Goal: Transaction & Acquisition: Purchase product/service

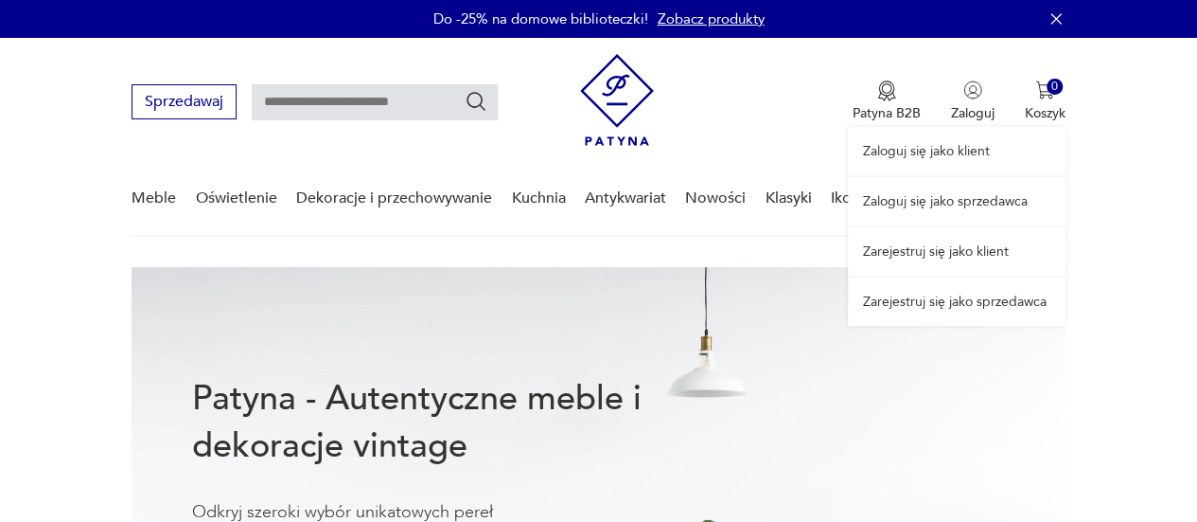
click at [943, 198] on link "Zaloguj się jako sprzedawca" at bounding box center [957, 201] width 218 height 48
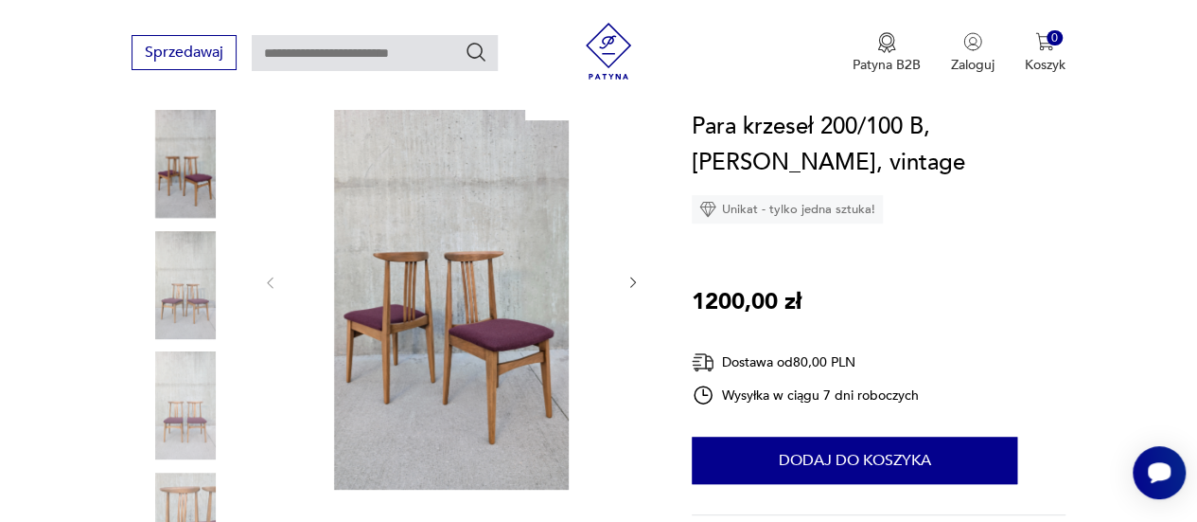
click at [632, 281] on icon "button" at bounding box center [633, 281] width 15 height 15
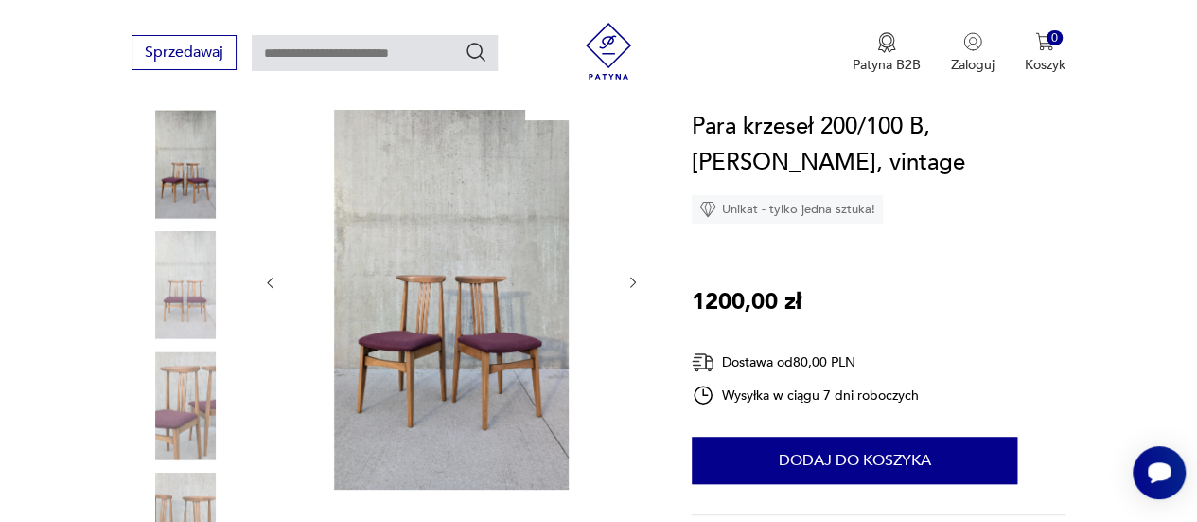
click at [632, 281] on icon "button" at bounding box center [633, 281] width 15 height 15
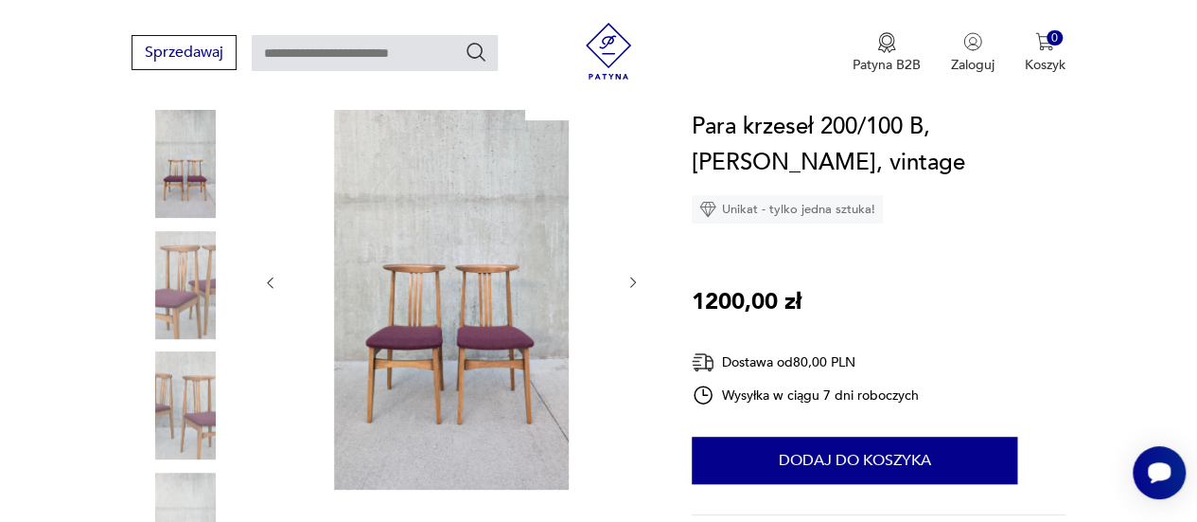
click at [632, 281] on icon "button" at bounding box center [633, 281] width 15 height 15
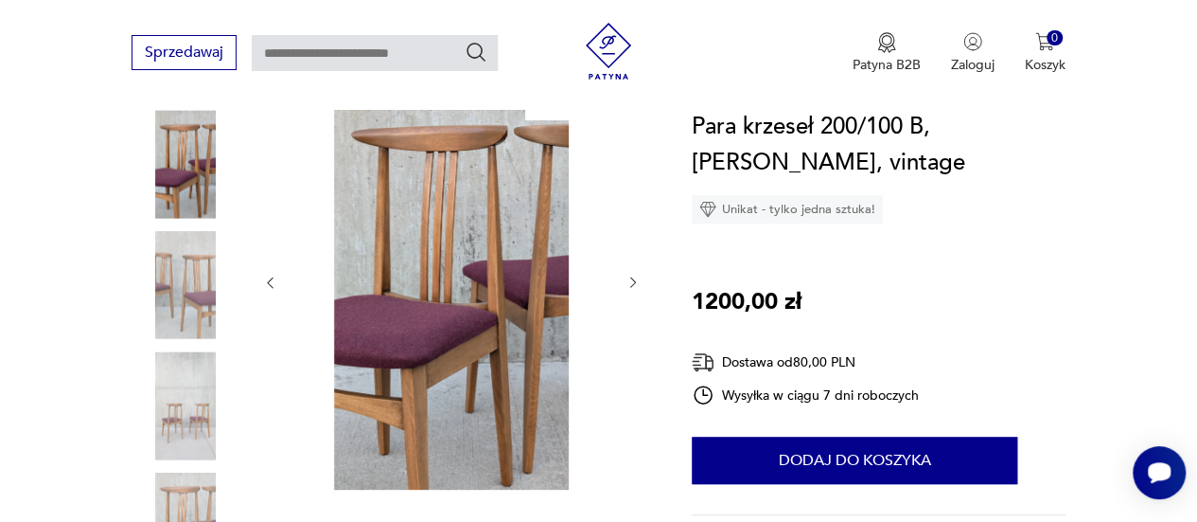
click at [632, 281] on icon "button" at bounding box center [633, 281] width 15 height 15
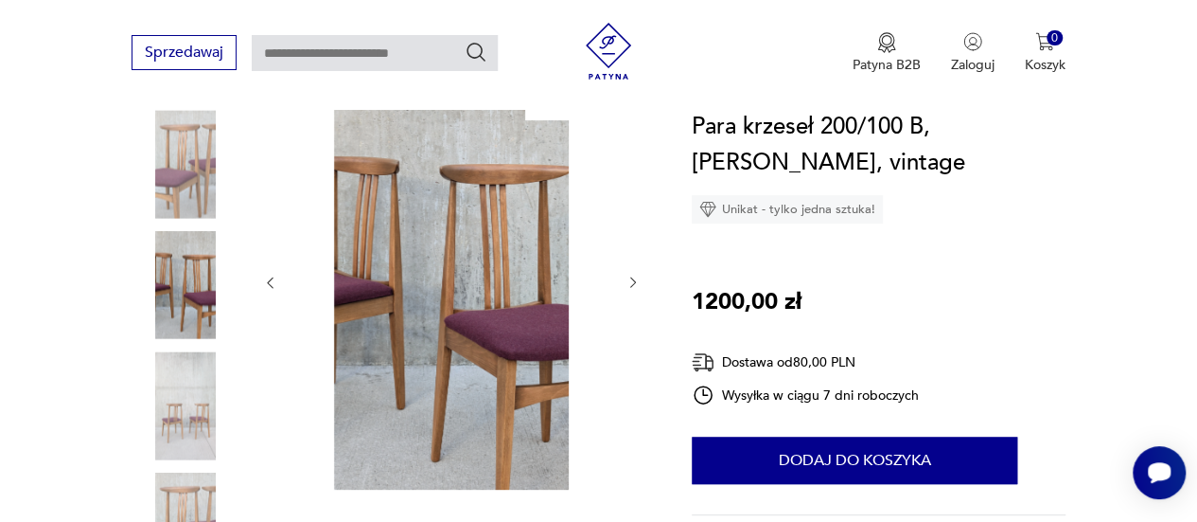
click at [632, 281] on icon "button" at bounding box center [633, 281] width 15 height 15
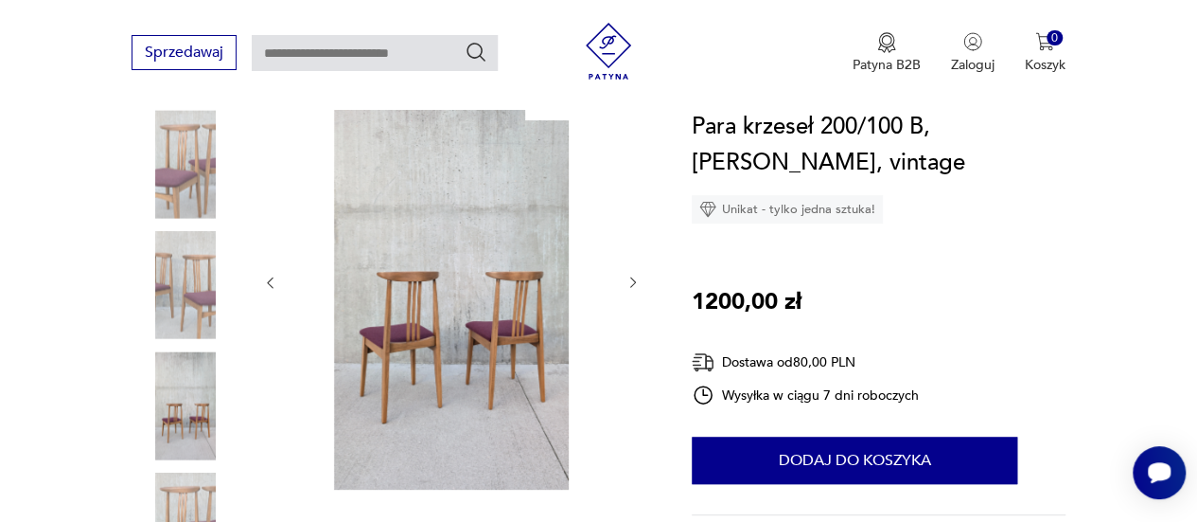
click at [632, 281] on icon "button" at bounding box center [633, 281] width 15 height 15
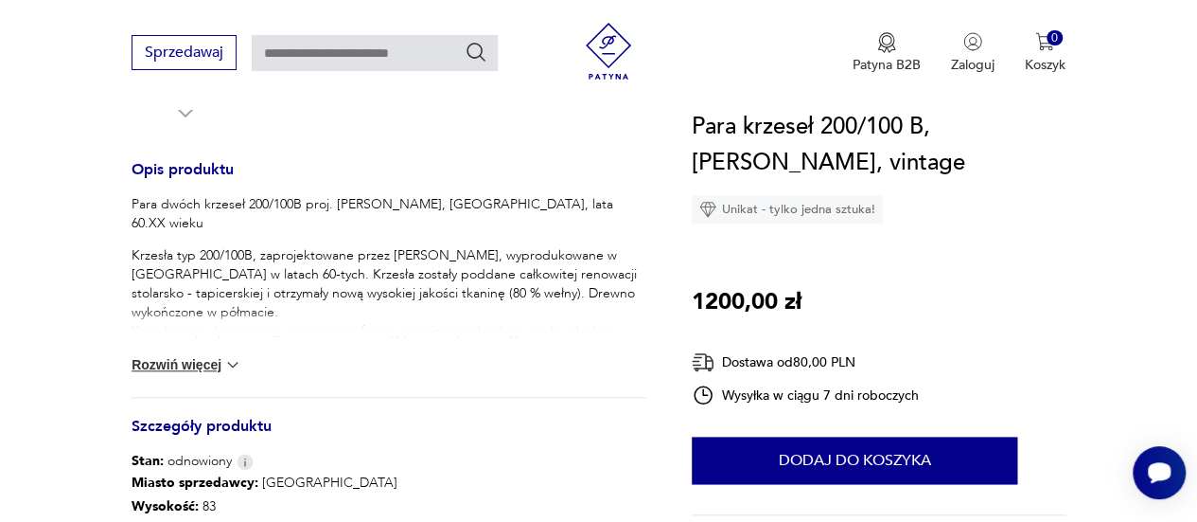
scroll to position [734, 0]
